Goal: Transaction & Acquisition: Book appointment/travel/reservation

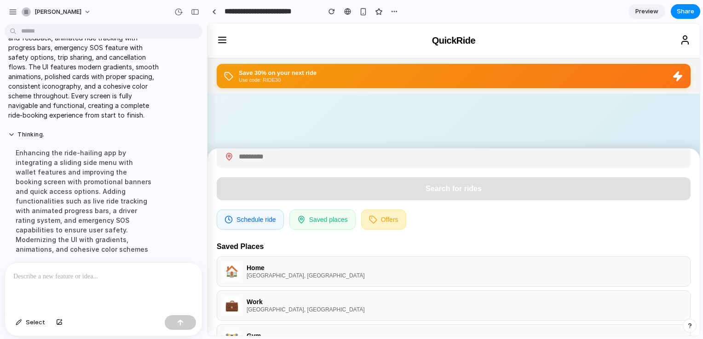
scroll to position [49, 0]
click at [325, 220] on button "Saved places" at bounding box center [322, 218] width 66 height 20
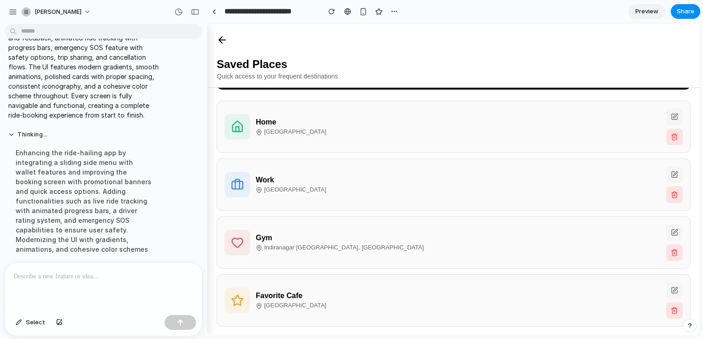
scroll to position [0, 0]
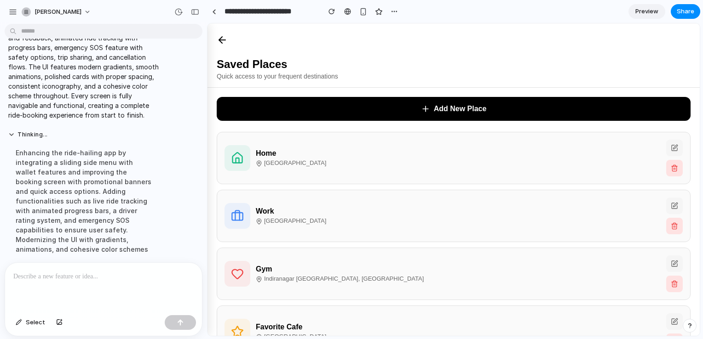
click at [220, 35] on icon at bounding box center [222, 39] width 11 height 11
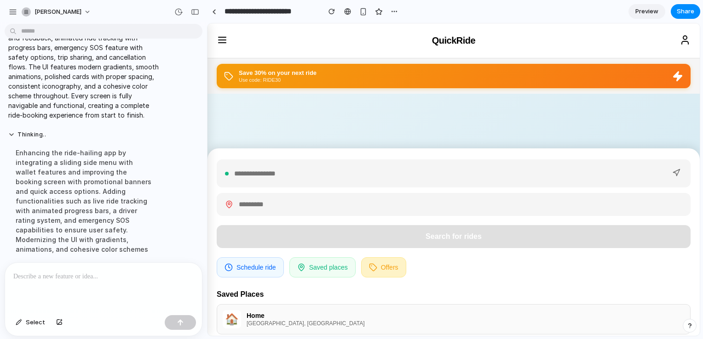
click at [376, 261] on button "Offers" at bounding box center [383, 268] width 45 height 20
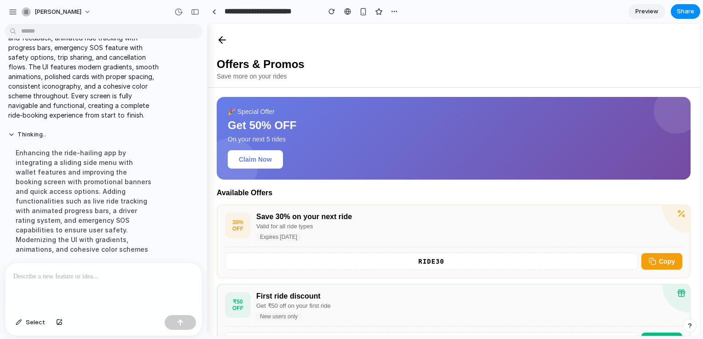
click at [214, 41] on button at bounding box center [222, 41] width 18 height 20
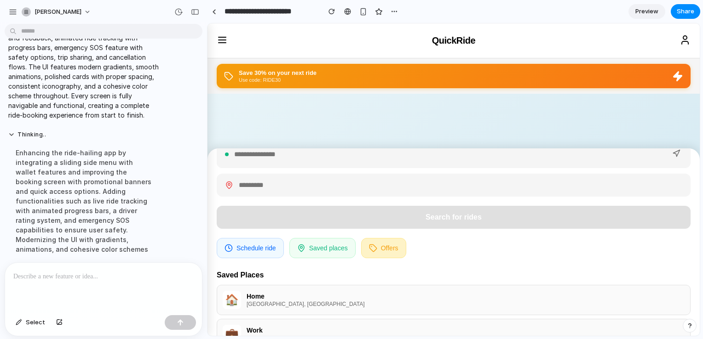
scroll to position [20, 0]
click at [321, 161] on div at bounding box center [454, 153] width 474 height 28
click at [287, 161] on div at bounding box center [454, 153] width 474 height 28
click at [277, 160] on div at bounding box center [454, 153] width 474 height 28
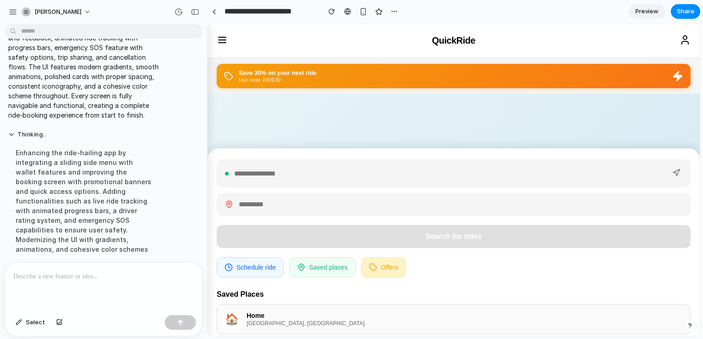
click at [251, 173] on input "text" at bounding box center [449, 173] width 431 height 7
click at [222, 34] on icon at bounding box center [222, 39] width 11 height 11
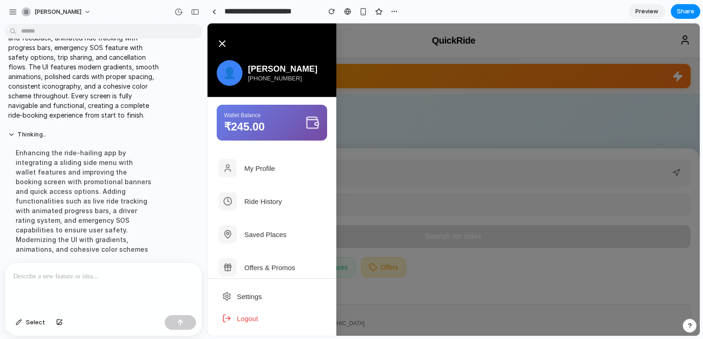
click at [278, 173] on button "My Profile" at bounding box center [271, 168] width 129 height 33
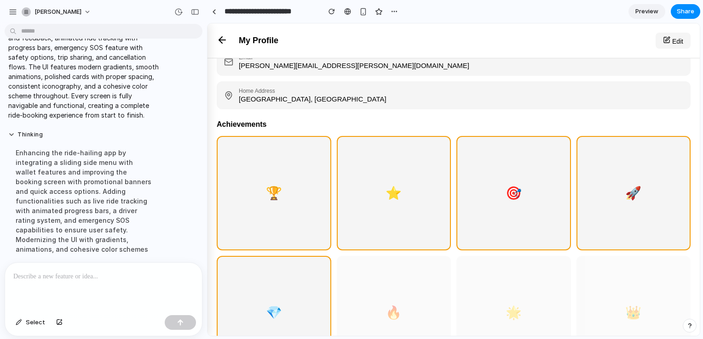
scroll to position [287, 0]
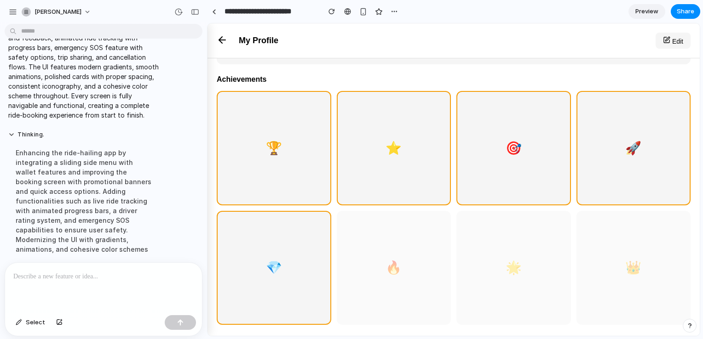
click at [293, 151] on div "🏆" at bounding box center [274, 148] width 115 height 115
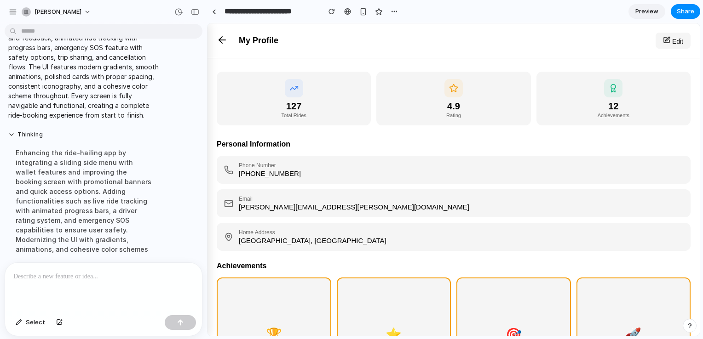
scroll to position [0, 0]
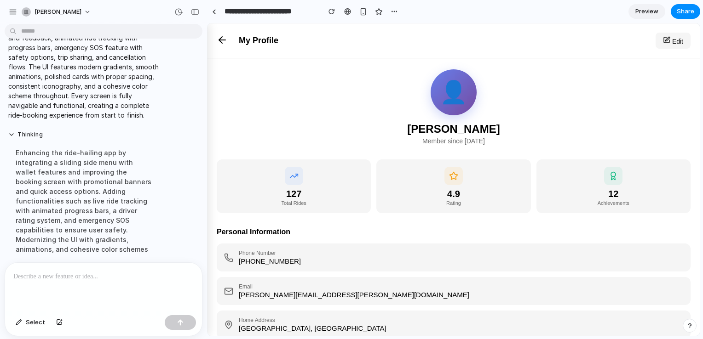
click at [223, 43] on icon at bounding box center [222, 39] width 11 height 11
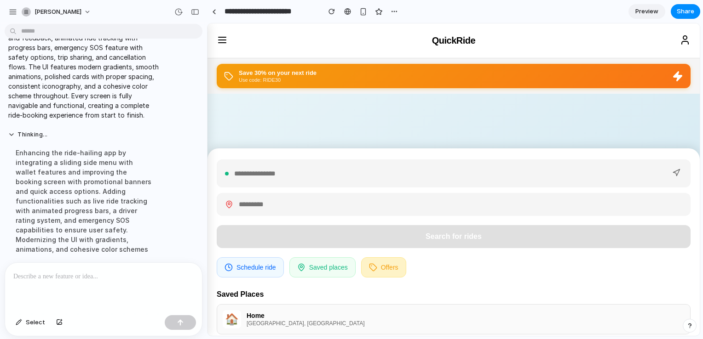
click at [678, 80] on icon at bounding box center [677, 75] width 8 height 9
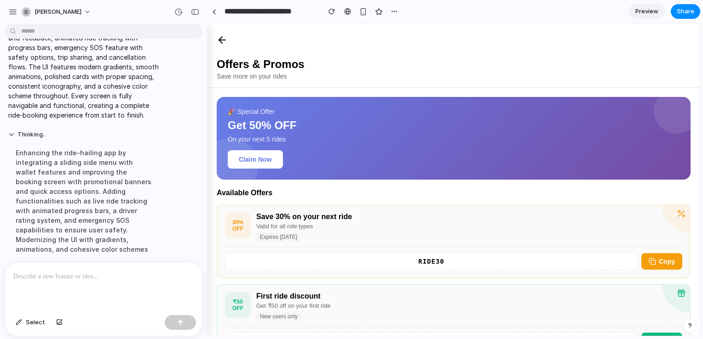
click at [222, 34] on icon at bounding box center [222, 39] width 11 height 11
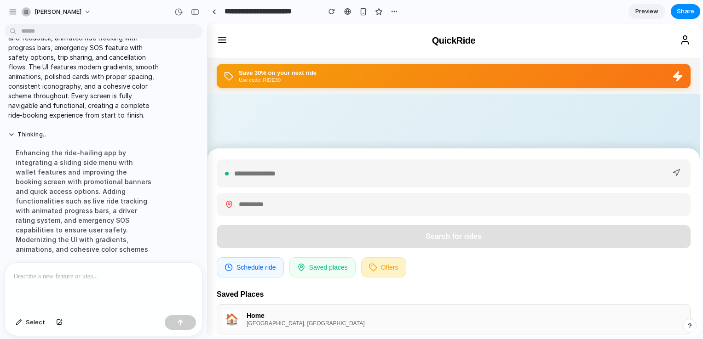
click at [683, 46] on button at bounding box center [685, 41] width 18 height 20
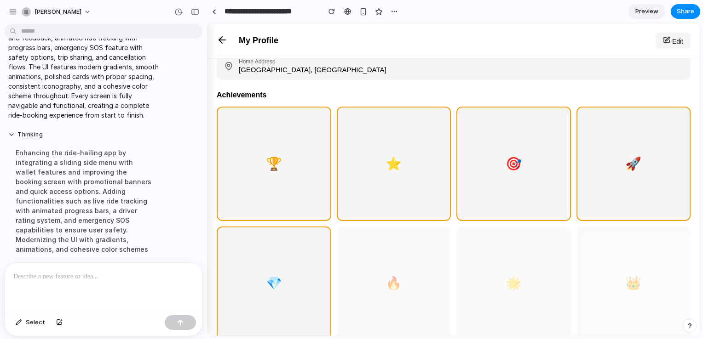
scroll to position [287, 0]
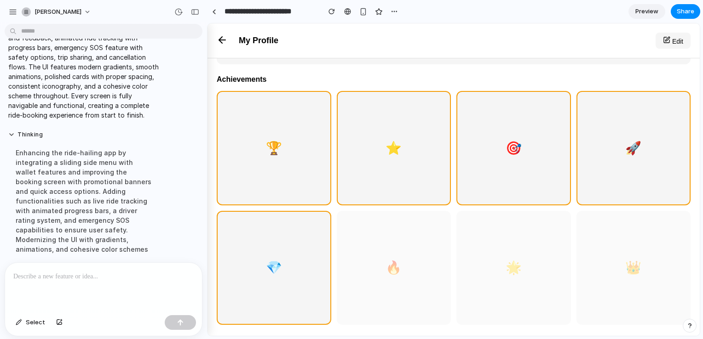
click at [445, 144] on div "⭐" at bounding box center [394, 148] width 115 height 115
click at [218, 38] on icon at bounding box center [222, 39] width 11 height 11
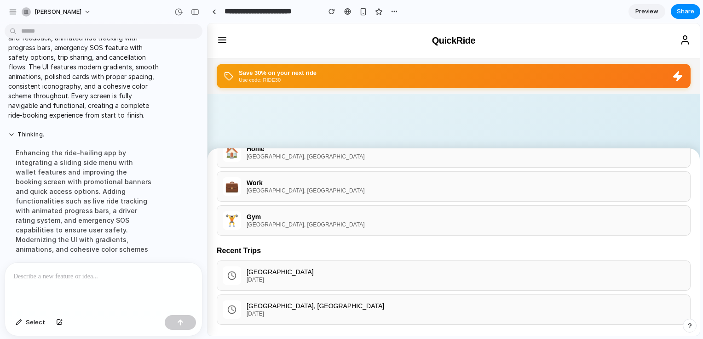
scroll to position [0, 0]
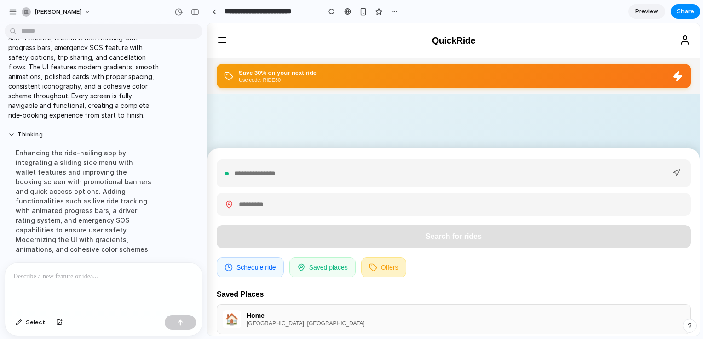
click at [282, 172] on input "text" at bounding box center [449, 173] width 431 height 7
type input "*******"
click at [265, 204] on input "text" at bounding box center [460, 204] width 443 height 7
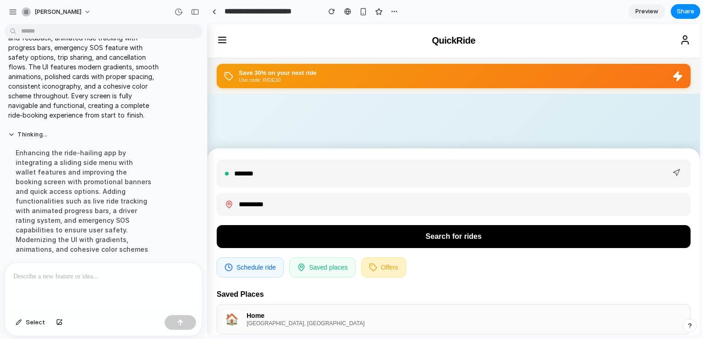
type input "*********"
click at [334, 246] on button "Search for rides" at bounding box center [454, 236] width 474 height 23
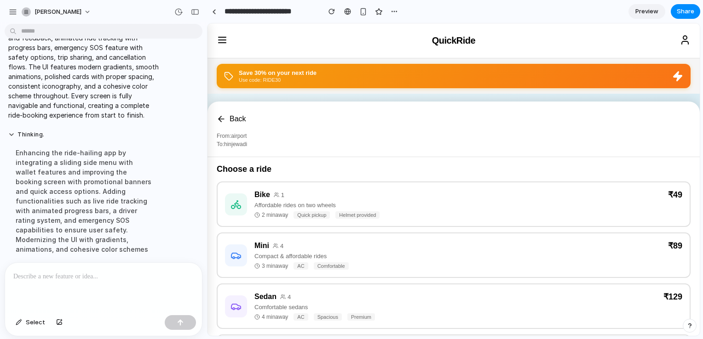
click at [353, 219] on span "Helmet provided" at bounding box center [357, 215] width 44 height 7
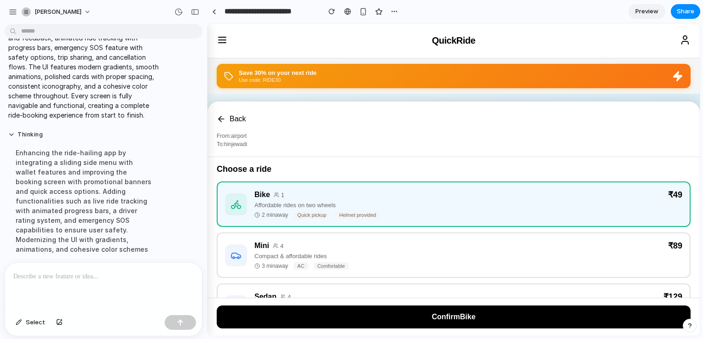
click at [455, 313] on button "Confirm Bike" at bounding box center [454, 317] width 474 height 23
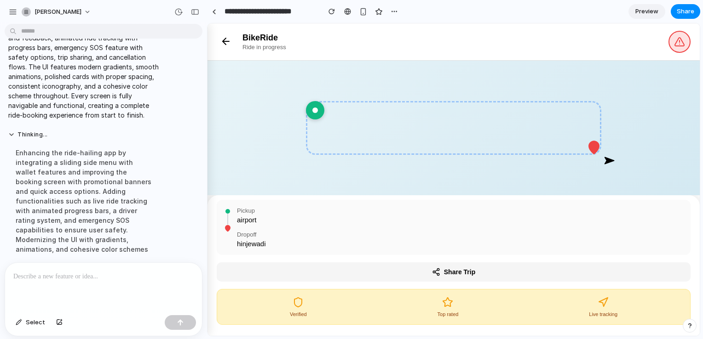
scroll to position [126, 0]
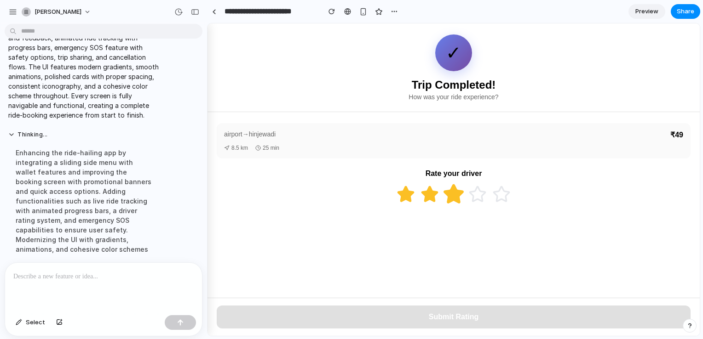
click at [457, 203] on icon at bounding box center [453, 193] width 18 height 17
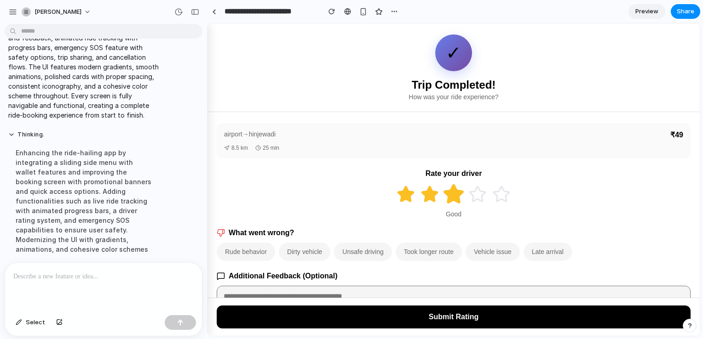
scroll to position [71, 0]
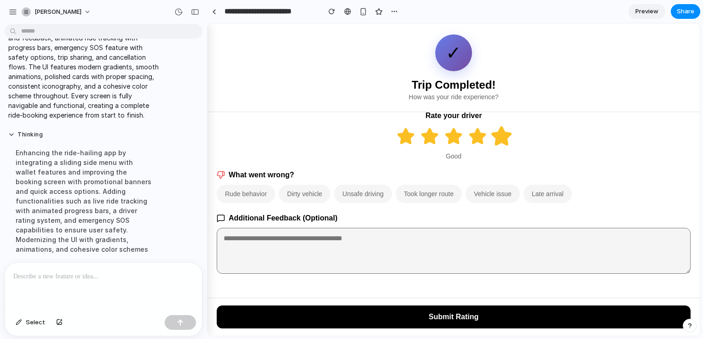
click at [498, 130] on icon at bounding box center [501, 135] width 18 height 17
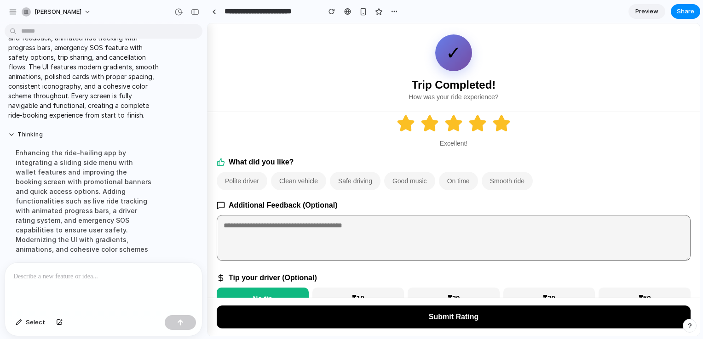
click at [503, 190] on button "Smooth ride" at bounding box center [507, 181] width 51 height 18
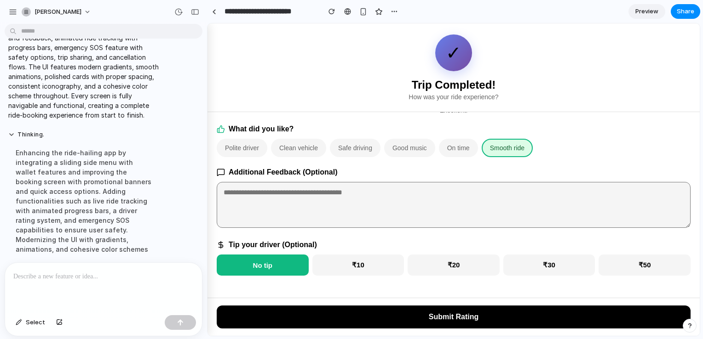
click at [378, 258] on button "₹10" at bounding box center [358, 265] width 92 height 21
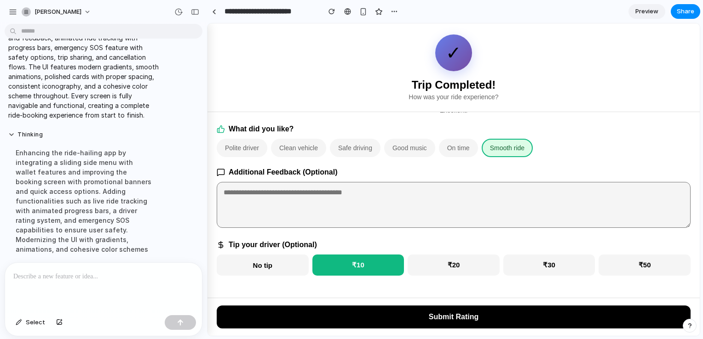
click at [458, 315] on button "Submit Rating" at bounding box center [454, 317] width 474 height 23
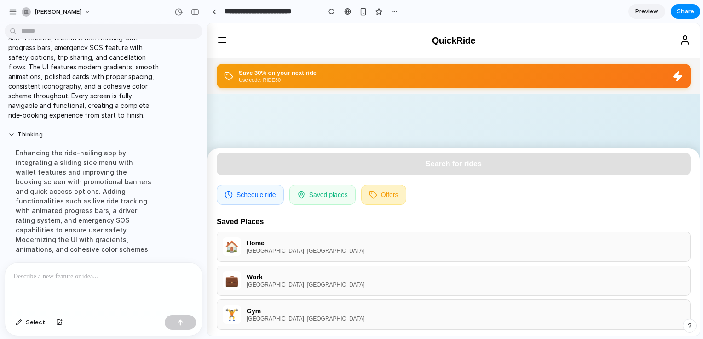
scroll to position [72, 0]
click at [307, 261] on button "🏠 Home [GEOGRAPHIC_DATA], [GEOGRAPHIC_DATA]" at bounding box center [454, 248] width 474 height 30
type input "**********"
click at [267, 194] on button "Schedule ride" at bounding box center [250, 196] width 67 height 20
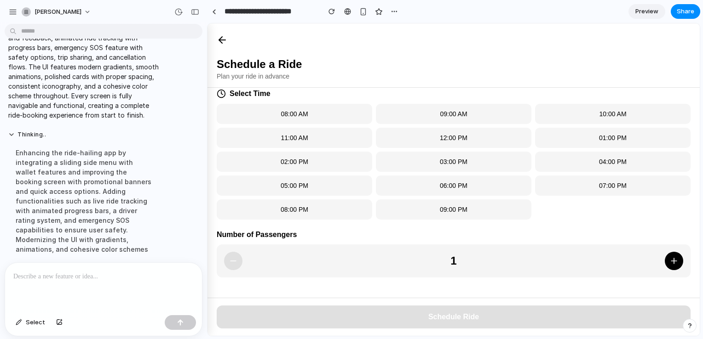
scroll to position [0, 0]
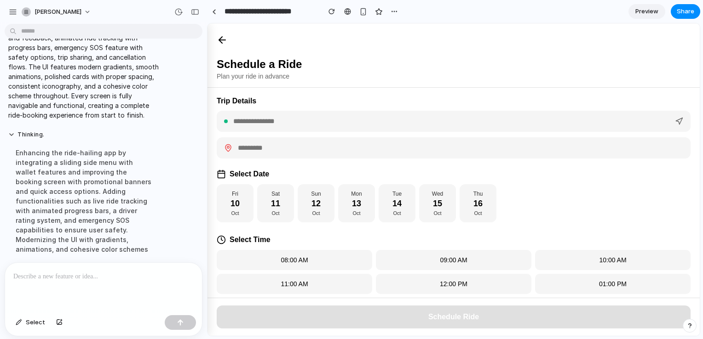
click at [220, 39] on icon at bounding box center [220, 40] width 3 height 6
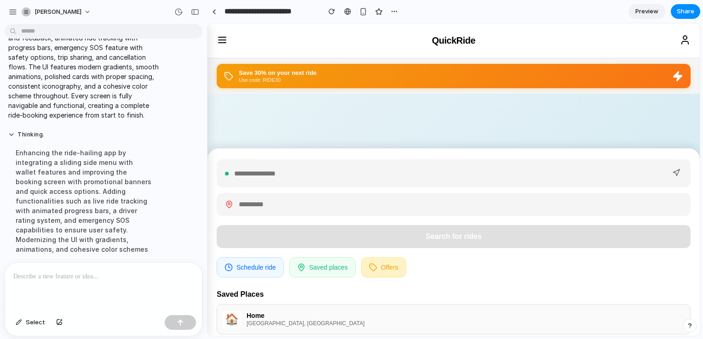
click at [54, 272] on p at bounding box center [103, 276] width 180 height 11
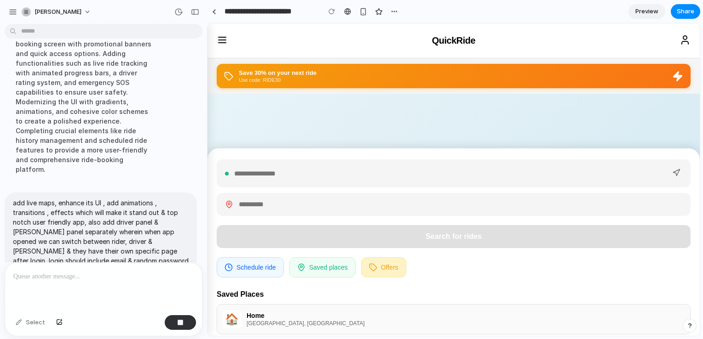
scroll to position [552, 0]
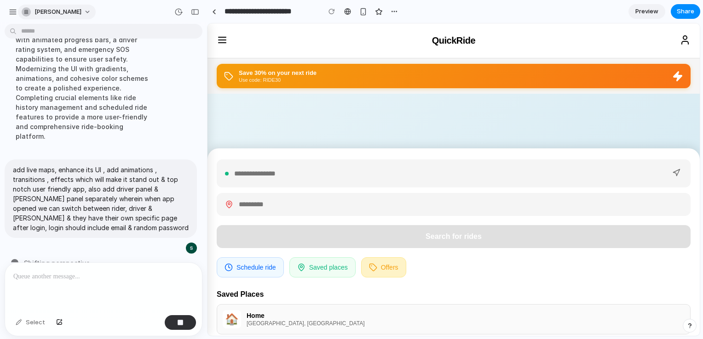
click at [71, 10] on span "[PERSON_NAME]" at bounding box center [57, 11] width 47 height 9
click at [11, 8] on div "button" at bounding box center [13, 12] width 8 height 8
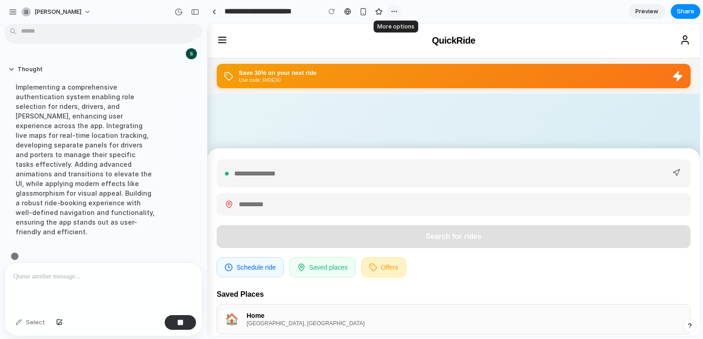
scroll to position [571, 0]
click at [396, 13] on div "button" at bounding box center [394, 11] width 7 height 7
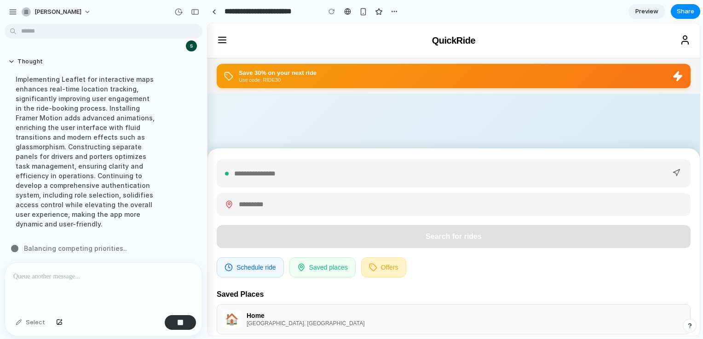
scroll to position [581, 0]
